Goal: Use online tool/utility: Utilize a website feature to perform a specific function

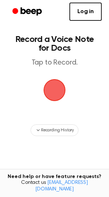
click at [55, 89] on span "button" at bounding box center [55, 90] width 24 height 24
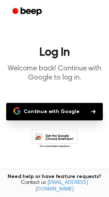
click at [52, 107] on button "Continue with Google" at bounding box center [54, 111] width 97 height 17
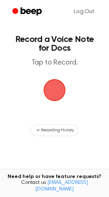
click at [59, 78] on span "button" at bounding box center [54, 89] width 29 height 29
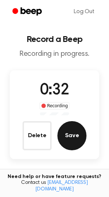
click at [71, 138] on button "Save" at bounding box center [72, 135] width 29 height 29
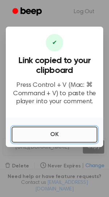
click at [58, 129] on button "OK" at bounding box center [55, 134] width 86 height 16
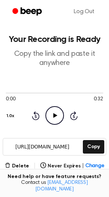
click at [54, 116] on icon at bounding box center [55, 115] width 4 height 5
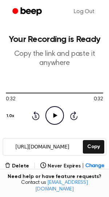
click at [32, 118] on icon at bounding box center [36, 115] width 8 height 9
click at [18, 165] on button "Delete" at bounding box center [17, 166] width 24 height 8
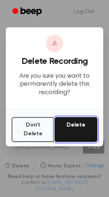
click at [71, 126] on button "Delete" at bounding box center [76, 129] width 43 height 25
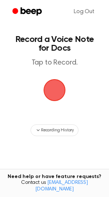
click at [54, 98] on span "button" at bounding box center [54, 90] width 20 height 20
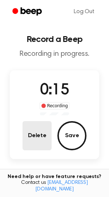
click at [43, 137] on button "Delete" at bounding box center [37, 135] width 29 height 29
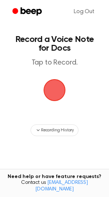
click at [56, 93] on span "button" at bounding box center [54, 90] width 20 height 20
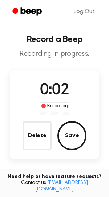
click at [43, 140] on button "Delete" at bounding box center [37, 135] width 29 height 29
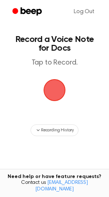
click at [58, 90] on span "button" at bounding box center [55, 90] width 22 height 22
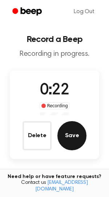
click at [70, 137] on button "Save" at bounding box center [72, 135] width 29 height 29
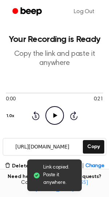
click at [54, 116] on icon at bounding box center [55, 115] width 4 height 5
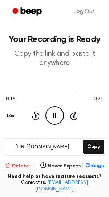
click at [11, 165] on icon "button" at bounding box center [8, 165] width 6 height 6
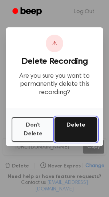
click at [74, 128] on button "Delete" at bounding box center [76, 129] width 43 height 25
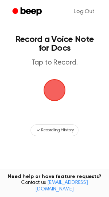
click at [59, 87] on span "button" at bounding box center [54, 90] width 20 height 20
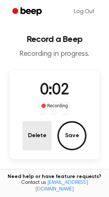
click at [30, 130] on button "Delete" at bounding box center [37, 135] width 29 height 29
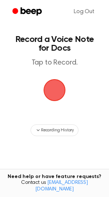
click at [59, 94] on span "button" at bounding box center [54, 90] width 20 height 20
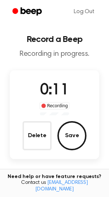
click at [35, 137] on button "Delete" at bounding box center [37, 135] width 29 height 29
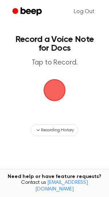
click at [52, 92] on span "button" at bounding box center [54, 90] width 20 height 20
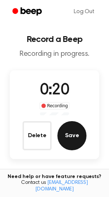
click at [75, 131] on button "Save" at bounding box center [72, 135] width 29 height 29
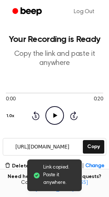
click at [49, 121] on icon "Play Audio" at bounding box center [55, 115] width 19 height 19
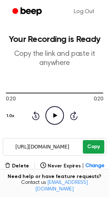
click at [99, 143] on button "Copy" at bounding box center [93, 146] width 21 height 13
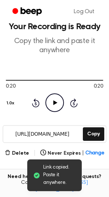
scroll to position [12, 0]
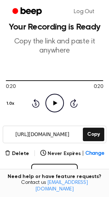
click at [31, 102] on div "0:20 0:20 1.0x Rewind 5 seconds Play Audio Skip 5 seconds" at bounding box center [55, 94] width 98 height 35
click at [35, 104] on icon at bounding box center [36, 103] width 2 height 3
click at [25, 150] on button "Delete" at bounding box center [17, 154] width 24 height 8
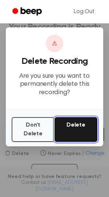
click at [67, 124] on button "Delete" at bounding box center [76, 129] width 43 height 25
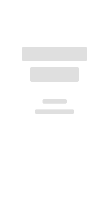
scroll to position [12, 0]
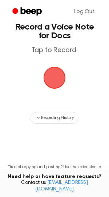
click at [59, 82] on span "button" at bounding box center [54, 77] width 20 height 20
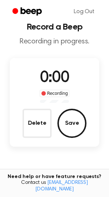
scroll to position [35, 0]
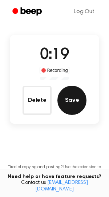
click at [73, 99] on button "Save" at bounding box center [72, 100] width 29 height 29
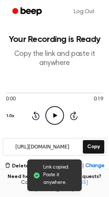
click at [54, 112] on icon "Play Audio" at bounding box center [55, 115] width 19 height 19
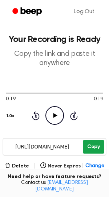
click at [98, 150] on button "Copy" at bounding box center [93, 146] width 21 height 13
